Goal: Information Seeking & Learning: Learn about a topic

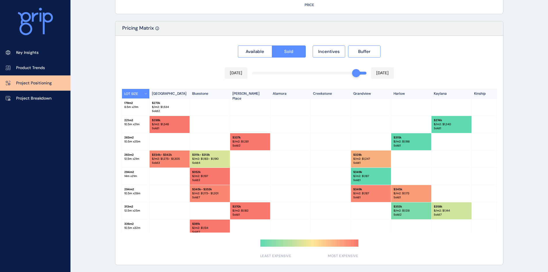
scroll to position [146, 0]
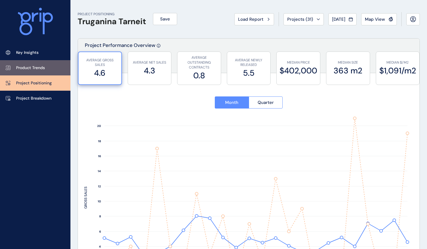
click at [34, 66] on p "Product Trends" at bounding box center [30, 68] width 29 height 6
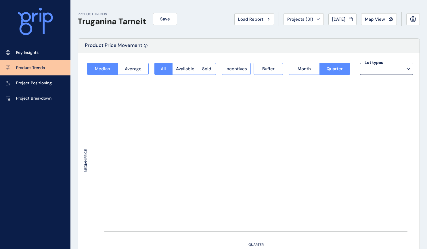
type input "**********"
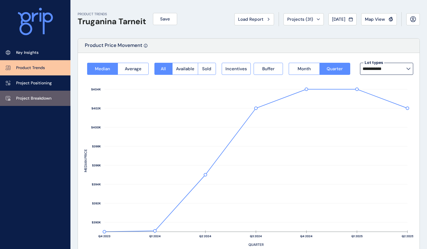
click at [35, 97] on p "Project Breakdown" at bounding box center [33, 99] width 35 height 6
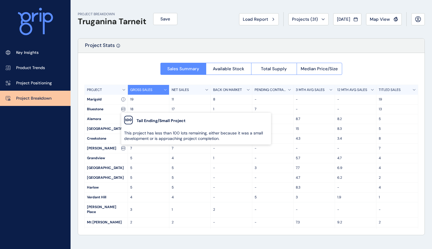
click at [122, 110] on icon at bounding box center [122, 110] width 0 height 0
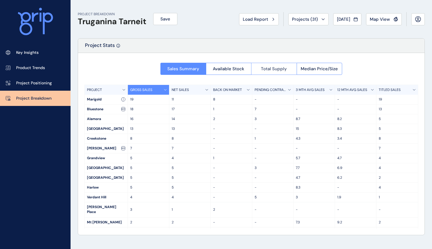
click at [274, 70] on span "Total Supply" at bounding box center [274, 69] width 26 height 6
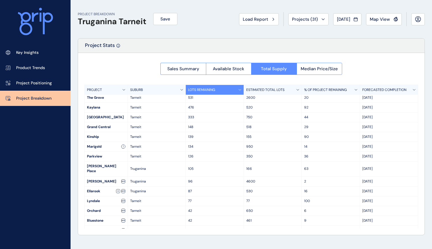
scroll to position [86, 0]
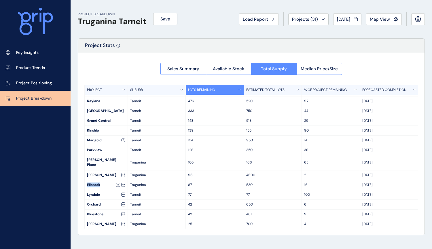
drag, startPoint x: 102, startPoint y: 180, endPoint x: 86, endPoint y: 180, distance: 15.5
click at [86, 180] on div "Ellarook" at bounding box center [106, 184] width 43 height 9
copy div "Ellarook"
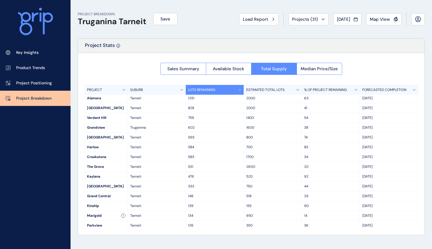
scroll to position [0, 0]
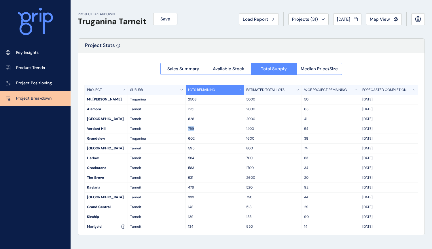
drag, startPoint x: 195, startPoint y: 129, endPoint x: 188, endPoint y: 129, distance: 6.9
click at [188, 129] on p "759" at bounding box center [214, 128] width 53 height 5
copy p "759"
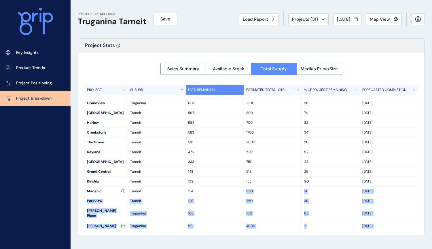
scroll to position [63, 0]
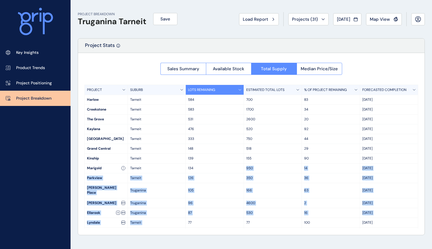
drag, startPoint x: 195, startPoint y: 228, endPoint x: 188, endPoint y: 228, distance: 6.9
click at [188, 228] on div "PROJECT SUBURB LOTS REMAINING ESTIMATED TOTAL LOTS % OF PROJECT REMAINING FOREC…" at bounding box center [250, 157] width 333 height 144
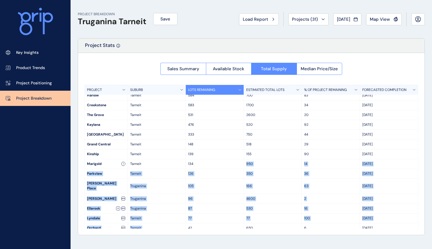
click at [78, 171] on div "Sales Summary Available Stock Total Supply Median Price/Size PROJECT SUBURB LOT…" at bounding box center [251, 144] width 346 height 182
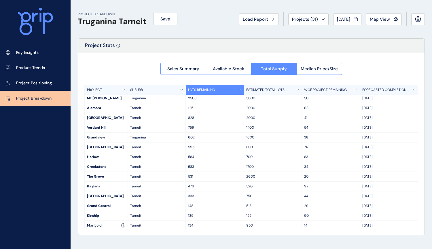
scroll to position [0, 0]
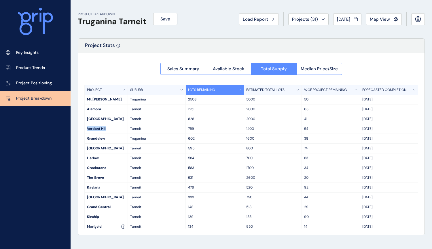
drag, startPoint x: 109, startPoint y: 130, endPoint x: 87, endPoint y: 130, distance: 22.2
click at [87, 130] on div "Verdant Hill" at bounding box center [106, 128] width 43 height 9
copy div "Verdant Hill"
drag, startPoint x: 104, startPoint y: 160, endPoint x: 87, endPoint y: 159, distance: 16.4
click at [87, 159] on div "Harlow" at bounding box center [106, 157] width 43 height 9
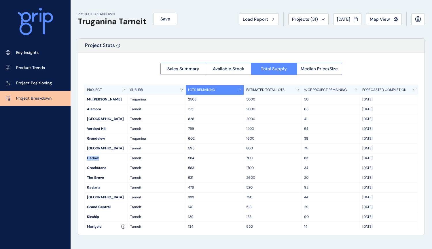
copy div "Harlow"
click at [110, 167] on div "Creekstone" at bounding box center [106, 167] width 43 height 9
drag, startPoint x: 110, startPoint y: 169, endPoint x: 85, endPoint y: 167, distance: 24.8
click at [85, 167] on div "Creekstone" at bounding box center [106, 167] width 43 height 9
copy div "Creekstone"
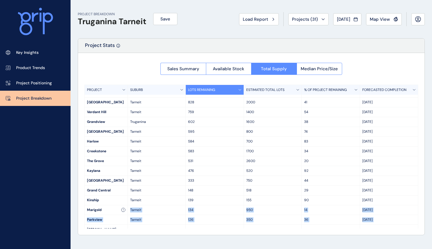
scroll to position [18, 0]
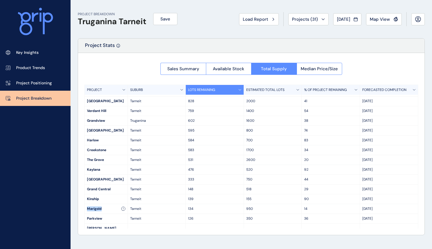
drag, startPoint x: 104, startPoint y: 227, endPoint x: 87, endPoint y: 205, distance: 27.5
click at [87, 205] on div "Marigold" at bounding box center [106, 208] width 43 height 9
copy div "Marigold"
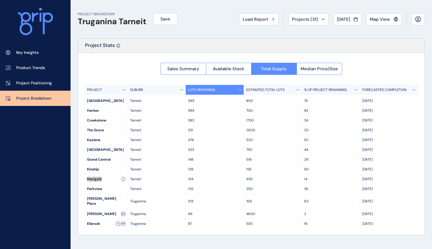
scroll to position [75, 0]
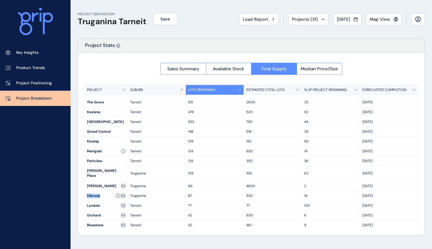
drag, startPoint x: 108, startPoint y: 190, endPoint x: 87, endPoint y: 190, distance: 21.3
click at [87, 191] on div "Ellarook" at bounding box center [106, 195] width 43 height 9
copy div "Ellarook"
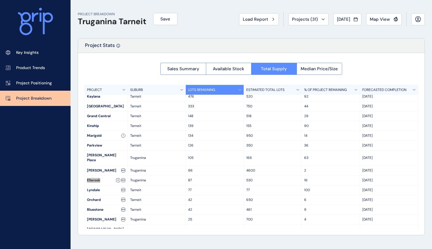
scroll to position [91, 0]
drag, startPoint x: 105, startPoint y: 204, endPoint x: 86, endPoint y: 204, distance: 19.0
click at [86, 205] on div "Bluestone" at bounding box center [106, 209] width 43 height 9
copy div "Bluestone"
drag, startPoint x: 111, startPoint y: 166, endPoint x: 88, endPoint y: 164, distance: 23.4
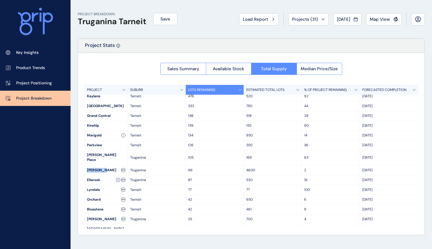
click at [88, 165] on div "[PERSON_NAME]" at bounding box center [106, 169] width 43 height 9
copy div "[PERSON_NAME]"
click at [187, 71] on span "Sales Summary" at bounding box center [183, 69] width 32 height 6
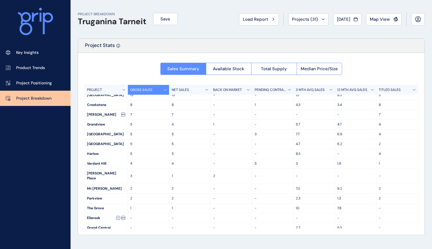
scroll to position [0, 0]
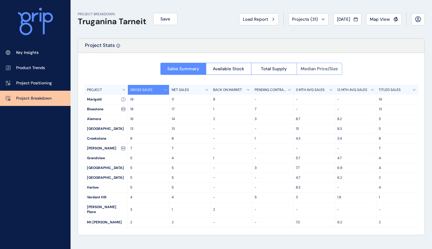
click at [312, 69] on span "Median Price/Size" at bounding box center [318, 69] width 37 height 6
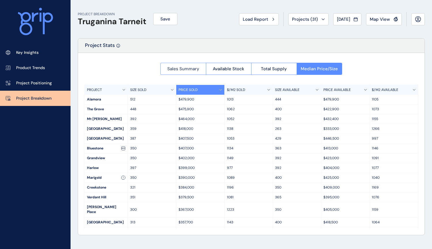
click at [177, 67] on span "Sales Summary" at bounding box center [183, 69] width 32 height 6
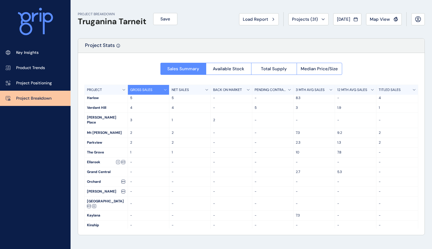
scroll to position [91, 0]
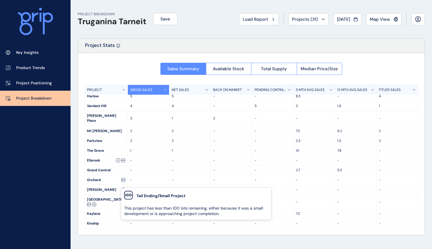
click at [92, 185] on div "[PERSON_NAME]" at bounding box center [106, 189] width 43 height 9
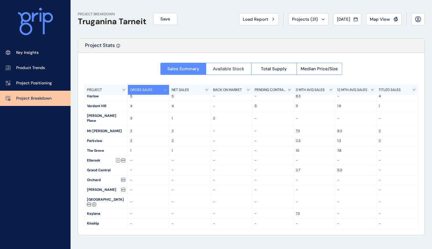
click at [232, 67] on span "Available Stock" at bounding box center [228, 69] width 31 height 6
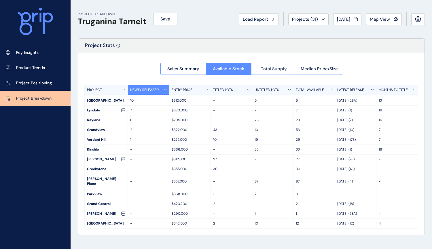
scroll to position [62, 0]
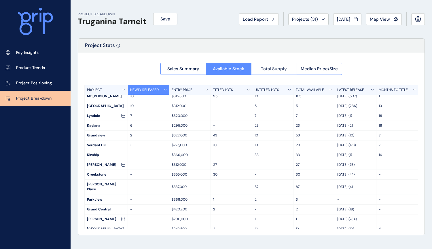
click at [284, 70] on span "Total Supply" at bounding box center [274, 69] width 26 height 6
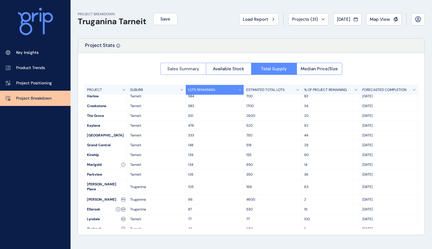
click at [171, 69] on span "Sales Summary" at bounding box center [183, 69] width 32 height 6
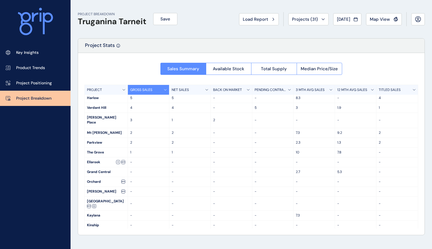
scroll to position [91, 0]
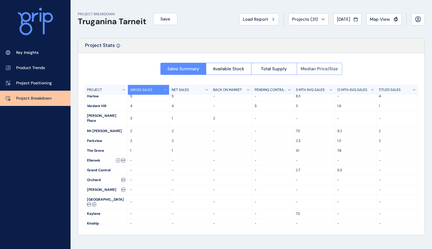
click at [312, 70] on span "Median Price/Size" at bounding box center [318, 69] width 37 height 6
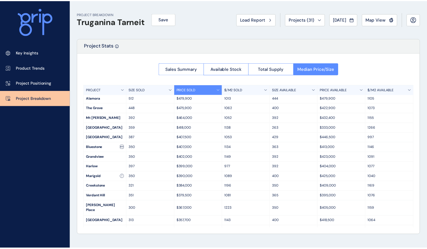
scroll to position [0, 0]
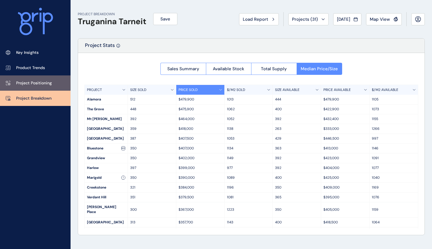
drag, startPoint x: 41, startPoint y: 80, endPoint x: 46, endPoint y: 81, distance: 5.6
click at [41, 80] on link "Project Positioning" at bounding box center [35, 82] width 70 height 15
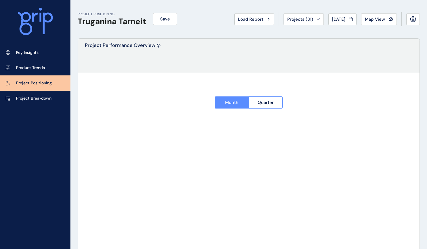
type input "********"
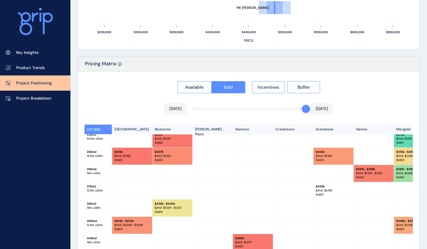
scroll to position [92, 0]
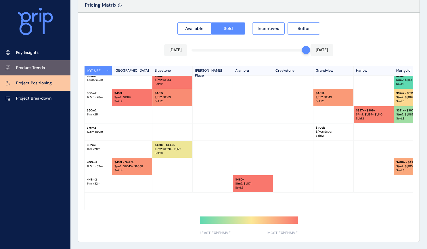
click at [26, 68] on p "Product Trends" at bounding box center [30, 68] width 29 height 6
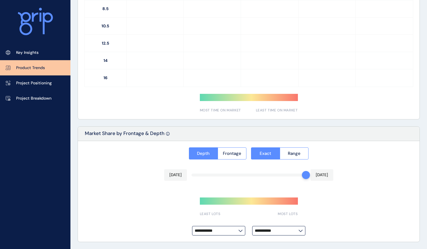
type input "**********"
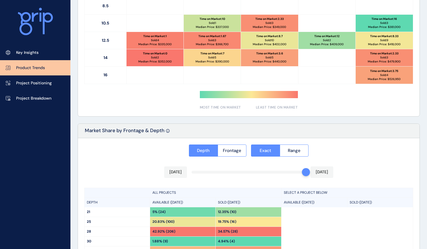
scroll to position [338, 0]
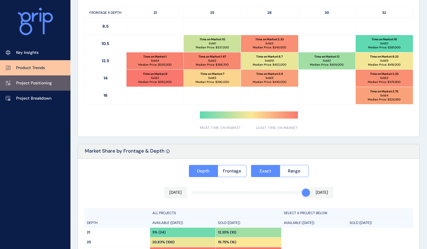
click at [42, 85] on p "Project Positioning" at bounding box center [34, 83] width 36 height 6
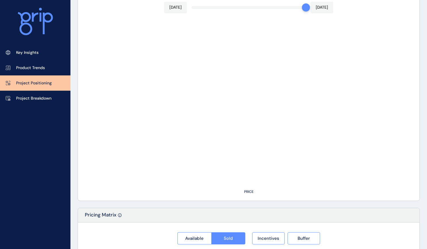
type input "********"
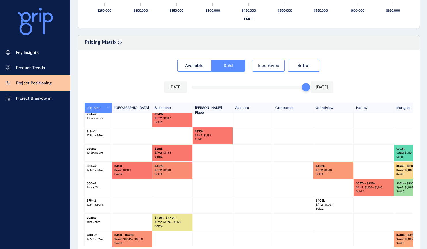
scroll to position [92, 0]
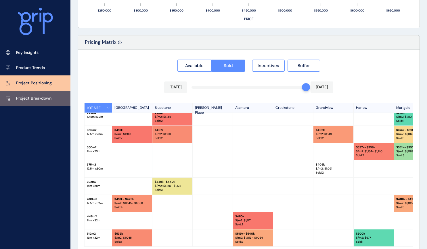
click at [44, 94] on link "Project Breakdown" at bounding box center [35, 98] width 70 height 15
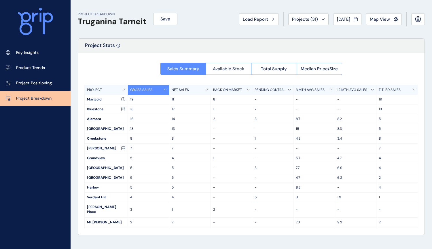
click at [234, 69] on span "Available Stock" at bounding box center [228, 69] width 31 height 6
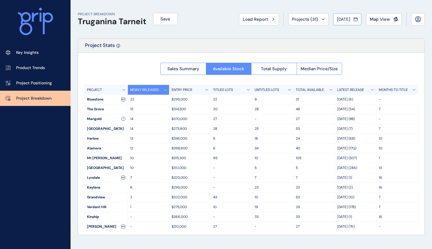
click at [339, 20] on span "[DATE]" at bounding box center [343, 19] width 13 height 6
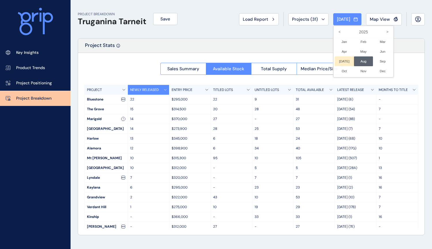
click at [339, 59] on li "[DATE] No report is available for this period. New months are usually published…" at bounding box center [343, 61] width 19 height 10
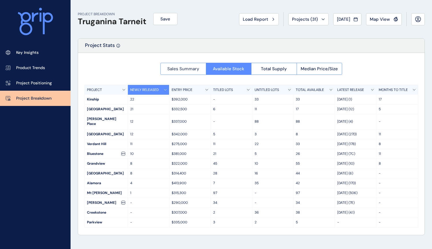
click at [181, 67] on span "Sales Summary" at bounding box center [183, 69] width 32 height 6
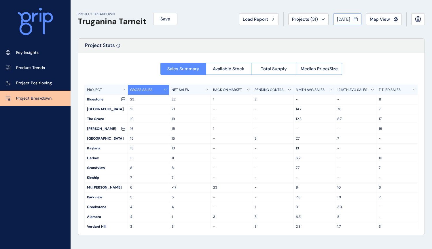
click at [339, 20] on span "[DATE]" at bounding box center [343, 19] width 13 height 6
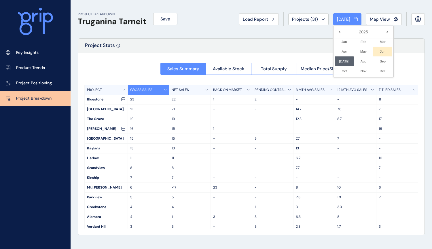
click at [381, 51] on li "Jun No report is available for this period. New months are usually published 5 …" at bounding box center [382, 52] width 19 height 10
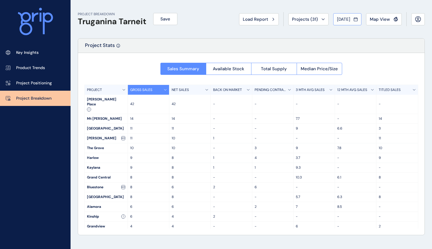
click at [340, 17] on span "[DATE]" at bounding box center [343, 19] width 13 height 6
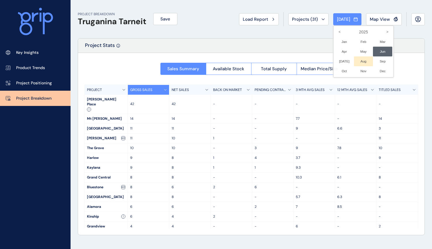
click at [359, 61] on li "Aug No report is available for this period. New months are usually published 5 …" at bounding box center [363, 61] width 19 height 10
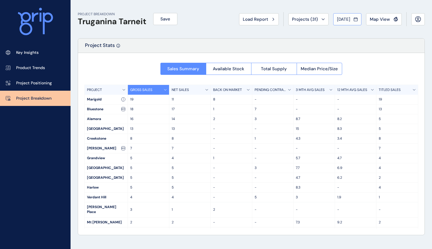
click at [343, 17] on span "[DATE]" at bounding box center [343, 19] width 13 height 6
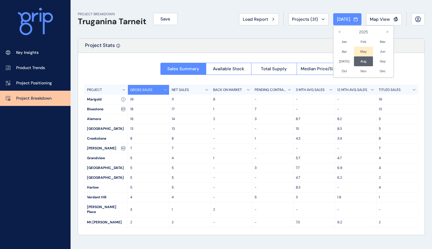
click at [360, 51] on li "May No report is available for this period. New months are usually published 5 …" at bounding box center [363, 52] width 19 height 10
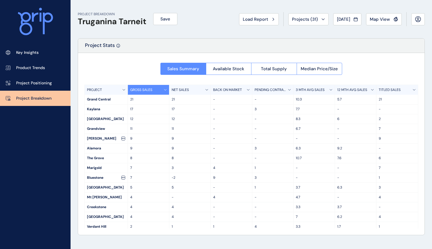
click at [349, 13] on div "Load Report Projects ( 31 ) [DATE] 2025 < > Jan No report is available for this…" at bounding box center [332, 19] width 186 height 14
click at [350, 14] on button "[DATE]" at bounding box center [347, 19] width 28 height 12
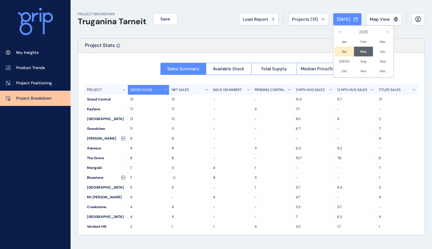
click at [339, 53] on li "Apr No report is available for this period. New months are usually published 5 …" at bounding box center [343, 52] width 19 height 10
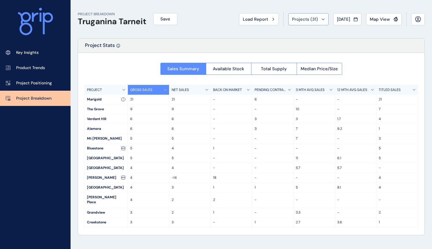
click at [308, 23] on button "Projects ( 31 )" at bounding box center [308, 19] width 40 height 12
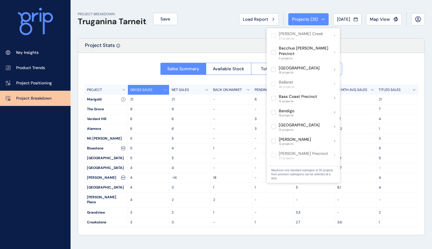
click at [335, 10] on div "PROJECT BREAKDOWN Truganina Tarneit Save Load Report Projects ( 31 ) [DATE] 202…" at bounding box center [251, 19] width 347 height 38
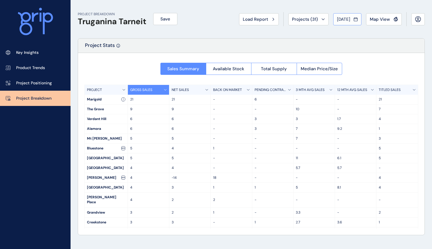
click at [340, 14] on button "[DATE]" at bounding box center [347, 19] width 28 height 12
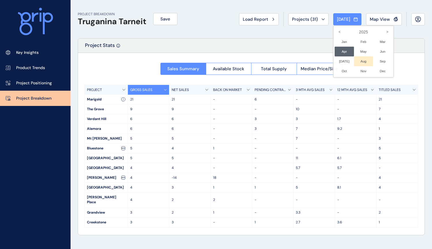
click at [360, 60] on li "Aug No report is available for this period. New months are usually published 5 …" at bounding box center [363, 61] width 19 height 10
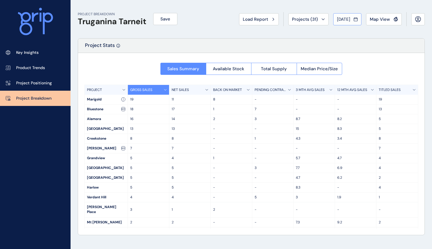
click at [337, 22] on button "[DATE]" at bounding box center [347, 19] width 28 height 12
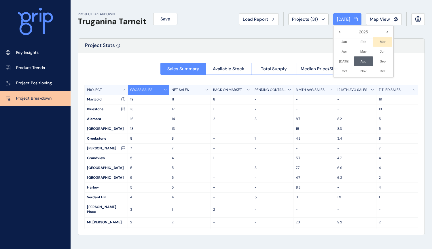
click at [377, 40] on li "Mar No report is available for this period. New months are usually published 5 …" at bounding box center [382, 42] width 19 height 10
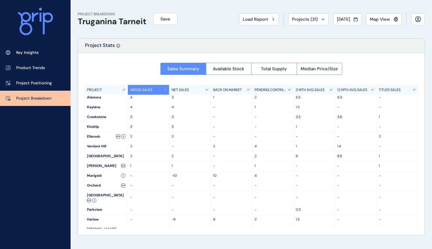
scroll to position [81, 0]
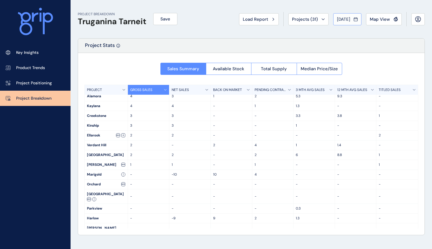
click at [346, 23] on button "[DATE]" at bounding box center [347, 19] width 28 height 12
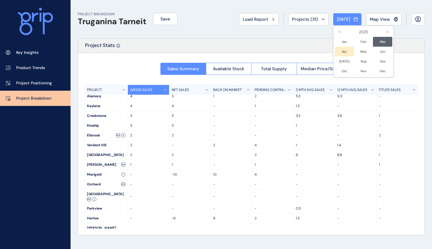
click at [334, 54] on li "Apr No report is available for this period. New months are usually published 5 …" at bounding box center [343, 52] width 19 height 10
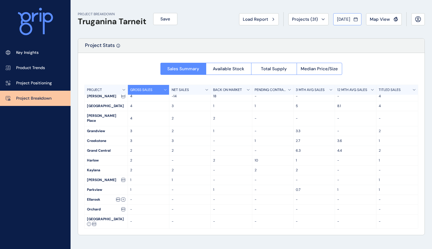
click at [345, 20] on span "[DATE]" at bounding box center [343, 19] width 13 height 6
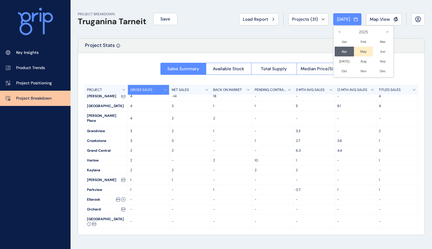
click at [356, 51] on li "May No report is available for this period. New months are usually published 5 …" at bounding box center [363, 52] width 19 height 10
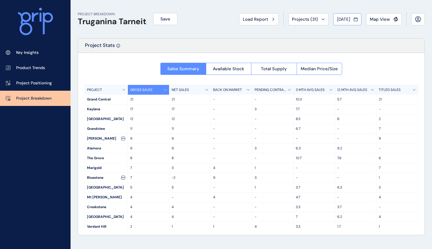
click at [337, 19] on span "[DATE]" at bounding box center [343, 19] width 13 height 6
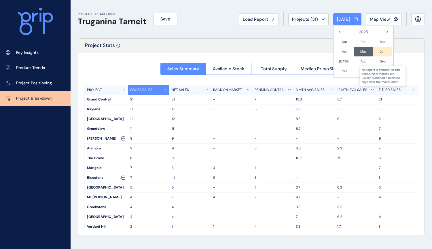
click at [376, 52] on li "Jun No report is available for this period. New months are usually published 5 …" at bounding box center [382, 52] width 19 height 10
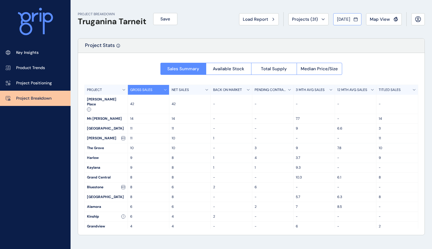
click at [349, 16] on span "[DATE]" at bounding box center [343, 19] width 13 height 6
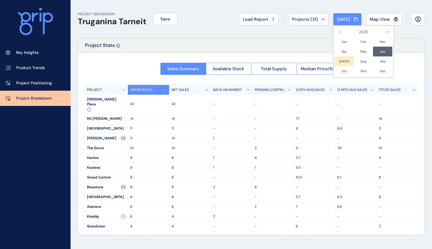
click at [337, 62] on li "[DATE] No report is available for this period. New months are usually published…" at bounding box center [343, 61] width 19 height 10
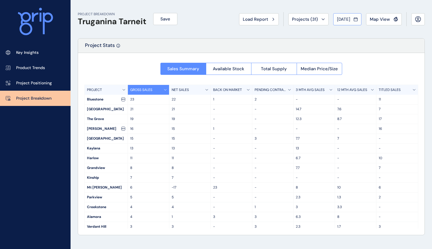
click at [346, 21] on span "[DATE]" at bounding box center [343, 19] width 13 height 6
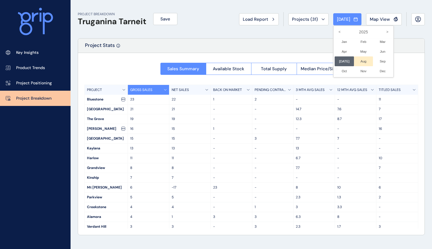
click at [357, 62] on li "Aug No report is available for this period. New months are usually published 5 …" at bounding box center [363, 61] width 19 height 10
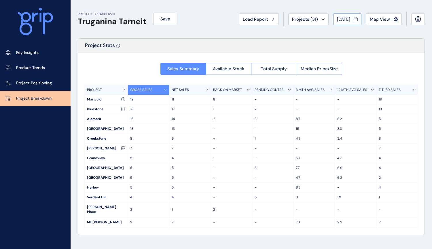
click at [351, 20] on div "[DATE]" at bounding box center [347, 19] width 21 height 6
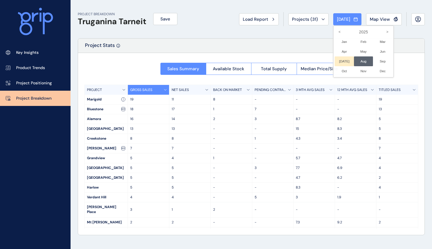
click at [342, 60] on li "[DATE] No report is available for this period. New months are usually published…" at bounding box center [343, 61] width 19 height 10
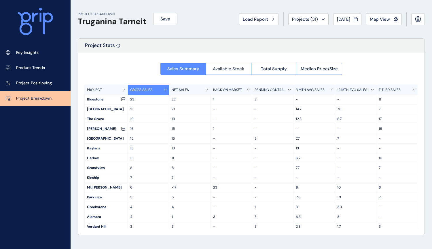
click at [227, 69] on span "Available Stock" at bounding box center [228, 69] width 31 height 6
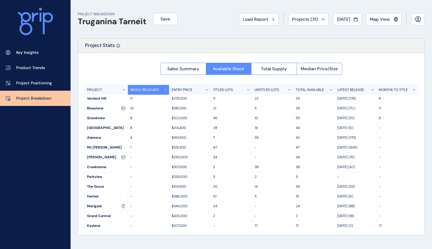
scroll to position [52, 0]
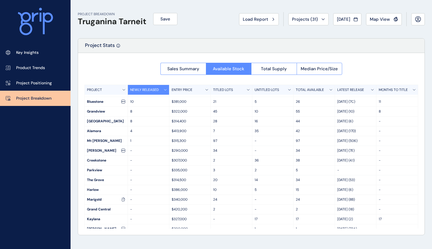
click at [350, 187] on p "[DATE] (6)" at bounding box center [355, 189] width 37 height 5
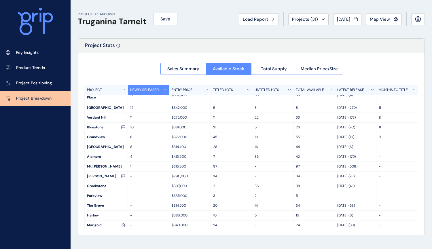
scroll to position [0, 0]
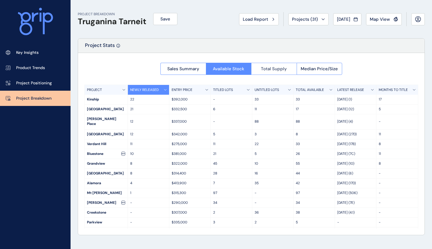
click at [274, 65] on button "Total Supply" at bounding box center [273, 69] width 45 height 12
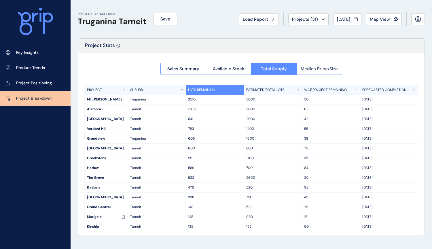
click at [309, 68] on span "Median Price/Size" at bounding box center [318, 69] width 37 height 6
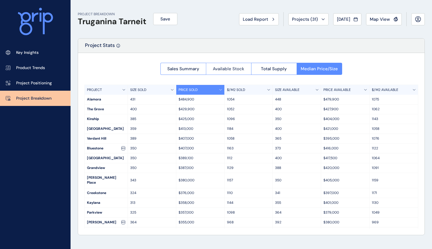
click at [237, 72] on button "Available Stock" at bounding box center [228, 69] width 45 height 12
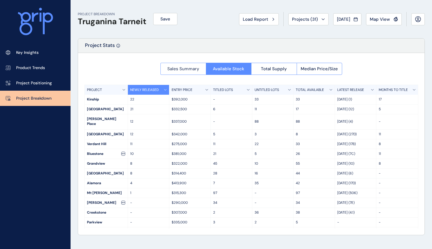
click at [177, 71] on span "Sales Summary" at bounding box center [183, 69] width 32 height 6
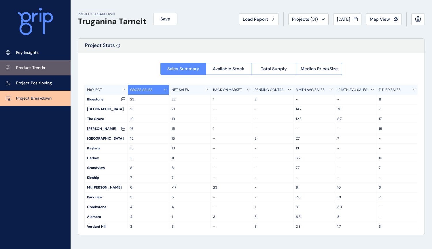
click at [26, 71] on link "Product Trends" at bounding box center [35, 67] width 70 height 15
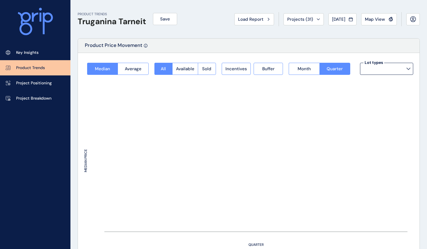
type input "**********"
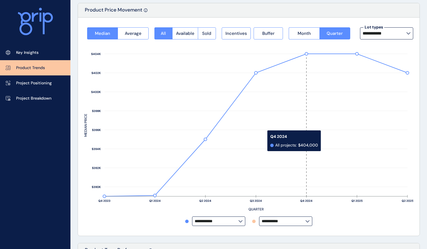
scroll to position [29, 0]
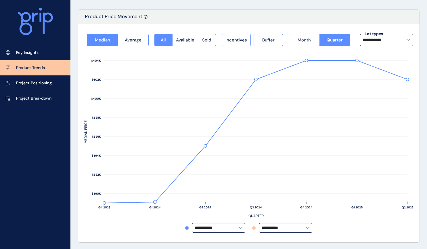
click at [307, 41] on span "Month" at bounding box center [304, 40] width 13 height 6
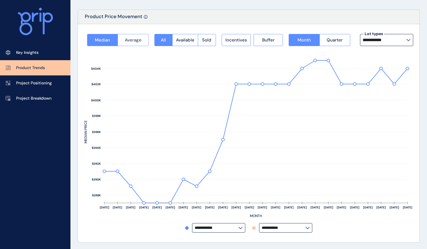
click at [131, 41] on span "Average" at bounding box center [133, 40] width 17 height 6
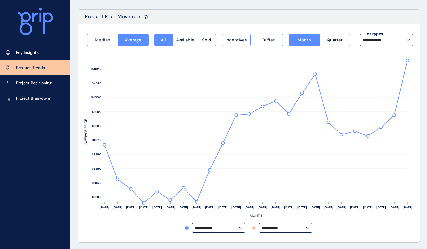
click at [104, 41] on span "Median" at bounding box center [102, 40] width 15 height 6
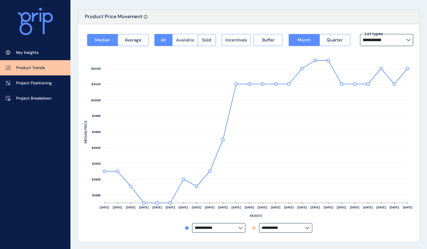
click at [190, 38] on span "Available" at bounding box center [185, 40] width 18 height 6
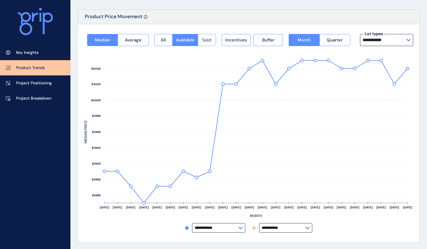
click at [202, 40] on button "Sold" at bounding box center [207, 40] width 18 height 12
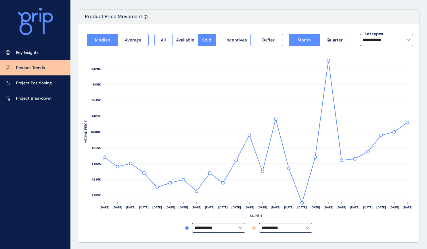
click at [407, 41] on icon at bounding box center [409, 40] width 4 height 2
click at [389, 70] on div "12.5m x 25m 209 lots sold" at bounding box center [386, 70] width 53 height 14
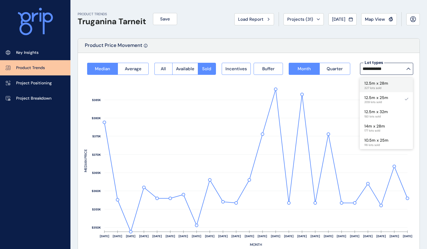
click at [389, 84] on div "12.5m x 28m 327 lots sold" at bounding box center [386, 85] width 53 height 14
type input "**********"
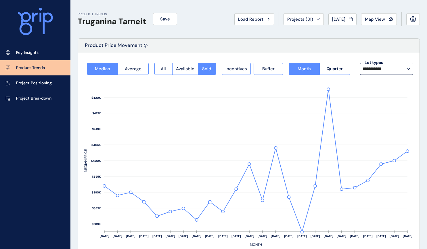
click at [348, 46] on div "Product Price Movement" at bounding box center [249, 46] width 342 height 14
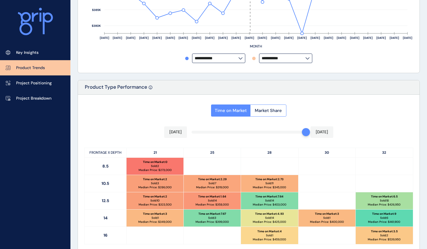
scroll to position [230, 0]
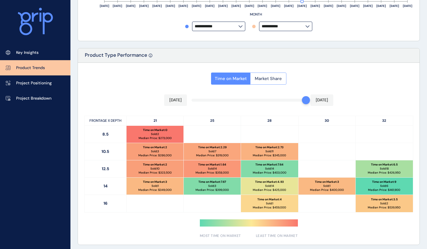
click at [269, 79] on span "Market Share" at bounding box center [268, 79] width 27 height 6
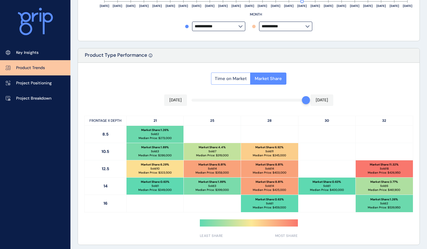
click at [228, 79] on span "Time on Market" at bounding box center [231, 79] width 32 height 6
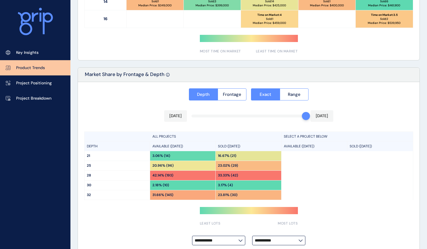
scroll to position [424, 0]
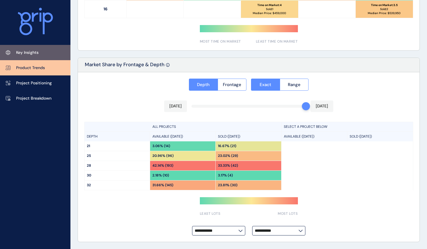
click at [20, 50] on p "Key Insights" at bounding box center [27, 53] width 22 height 6
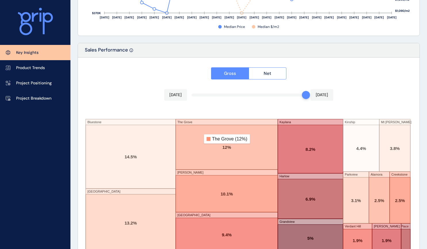
scroll to position [962, 0]
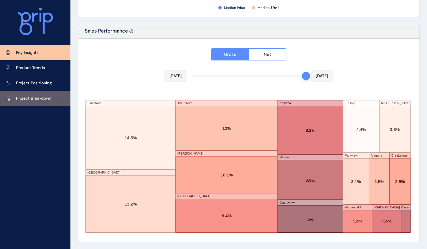
click at [32, 98] on p "Project Breakdown" at bounding box center [33, 99] width 35 height 6
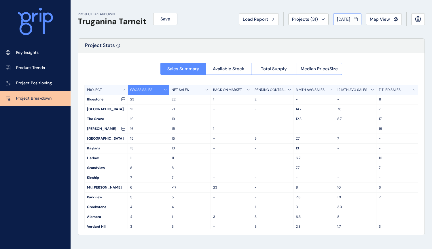
click at [346, 21] on span "[DATE]" at bounding box center [343, 19] width 13 height 6
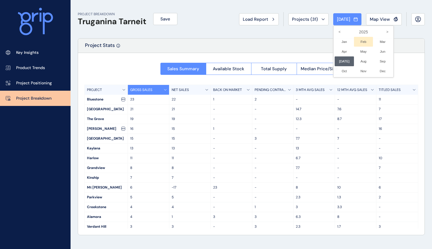
click at [354, 41] on li "Feb No report is available for this period. New months are usually published 5 …" at bounding box center [363, 42] width 19 height 10
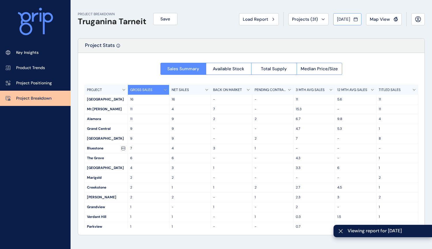
click at [349, 17] on span "[DATE]" at bounding box center [343, 19] width 13 height 6
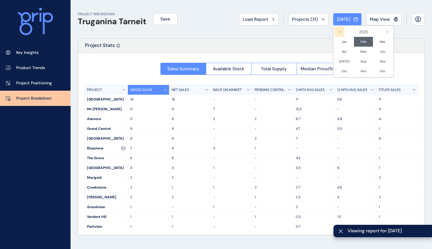
click at [334, 31] on icon "<" at bounding box center [339, 32] width 10 height 10
click at [373, 70] on li "Dec No report is available for this period. New months are usually published 5 …" at bounding box center [382, 71] width 19 height 10
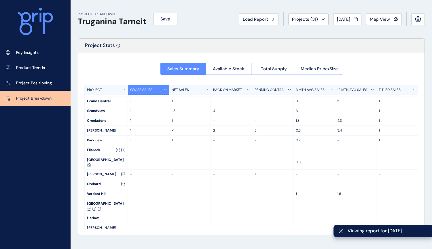
scroll to position [91, 0]
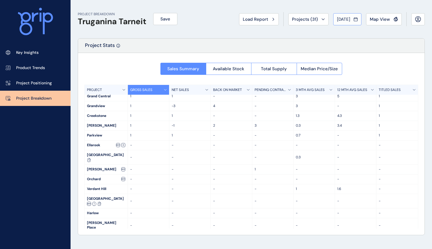
click at [348, 20] on span "[DATE]" at bounding box center [343, 19] width 13 height 6
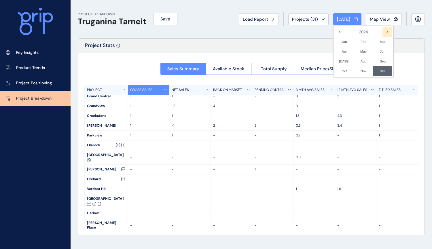
click at [382, 30] on icon ">" at bounding box center [387, 32] width 10 height 10
click at [356, 43] on li "Feb No report is available for this period. New months are usually published 5 …" at bounding box center [363, 42] width 19 height 10
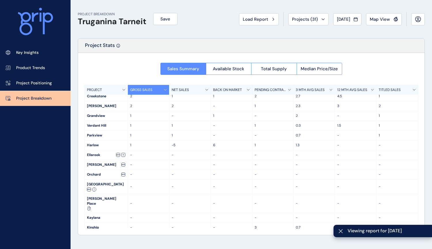
scroll to position [81, 0]
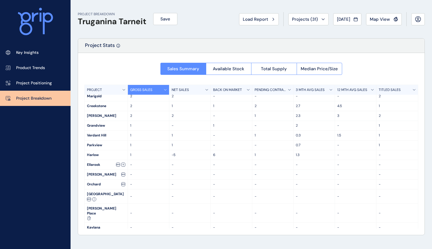
click at [347, 18] on span "[DATE]" at bounding box center [343, 19] width 13 height 6
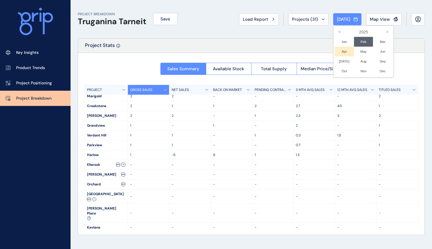
click at [344, 53] on li "Apr No report is available for this period. New months are usually published 5 …" at bounding box center [343, 52] width 19 height 10
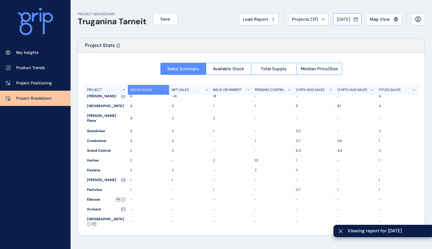
click at [349, 19] on span "[DATE]" at bounding box center [343, 19] width 13 height 6
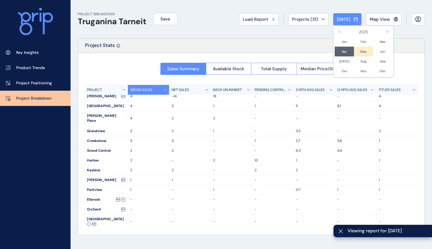
click at [359, 53] on li "May No report is available for this period. New months are usually published 5 …" at bounding box center [363, 52] width 19 height 10
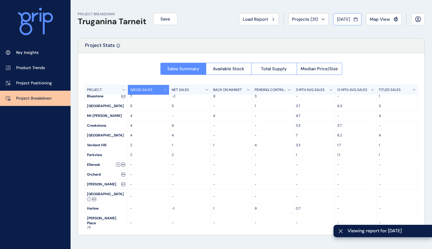
click at [347, 17] on span "[DATE]" at bounding box center [343, 19] width 13 height 6
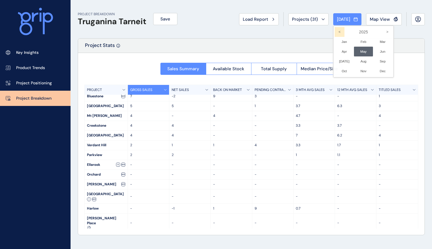
click at [334, 32] on icon "<" at bounding box center [339, 32] width 10 height 10
click at [355, 59] on li "Aug No report is available for this period. New months are usually published 5 …" at bounding box center [363, 61] width 19 height 10
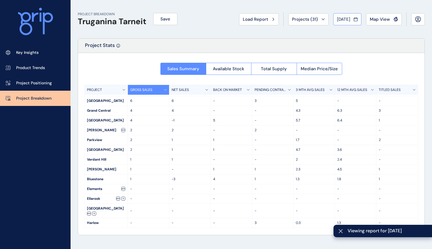
click at [343, 18] on span "[DATE]" at bounding box center [343, 19] width 13 height 6
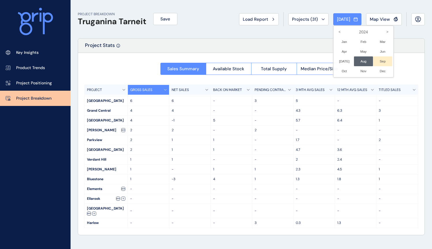
click at [373, 63] on li "Sep No report is available for this period. New months are usually published 5 …" at bounding box center [382, 61] width 19 height 10
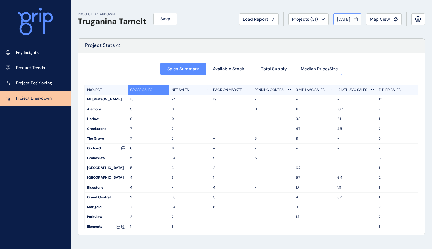
click at [338, 16] on span "[DATE]" at bounding box center [343, 19] width 13 height 6
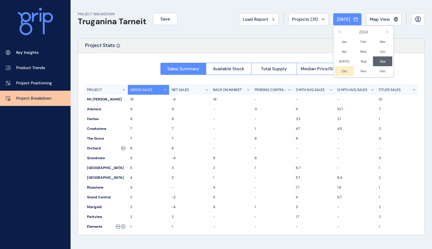
click at [342, 72] on li "Oct No report is available for this period. New months are usually published 5 …" at bounding box center [343, 71] width 19 height 10
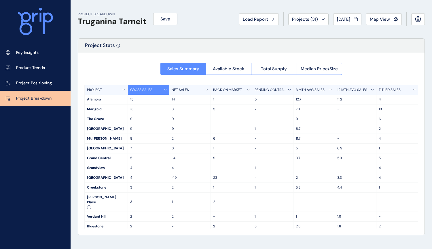
scroll to position [29, 0]
